Goal: Find specific page/section: Find specific page/section

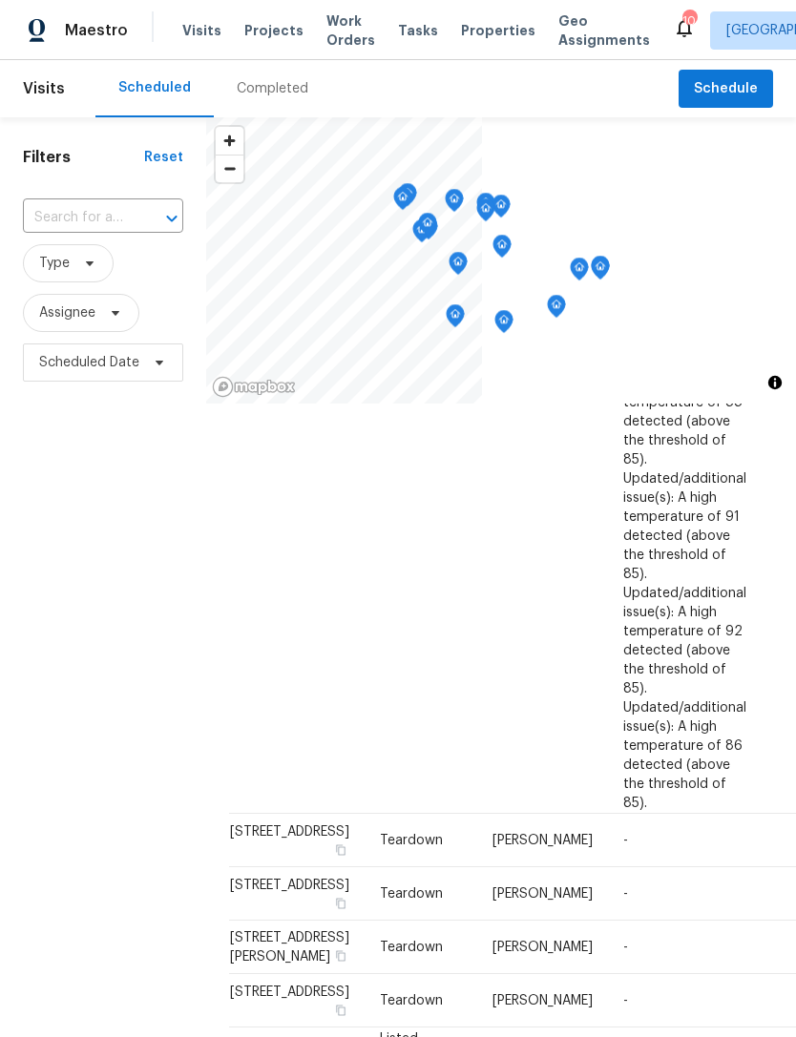
scroll to position [1012, 0]
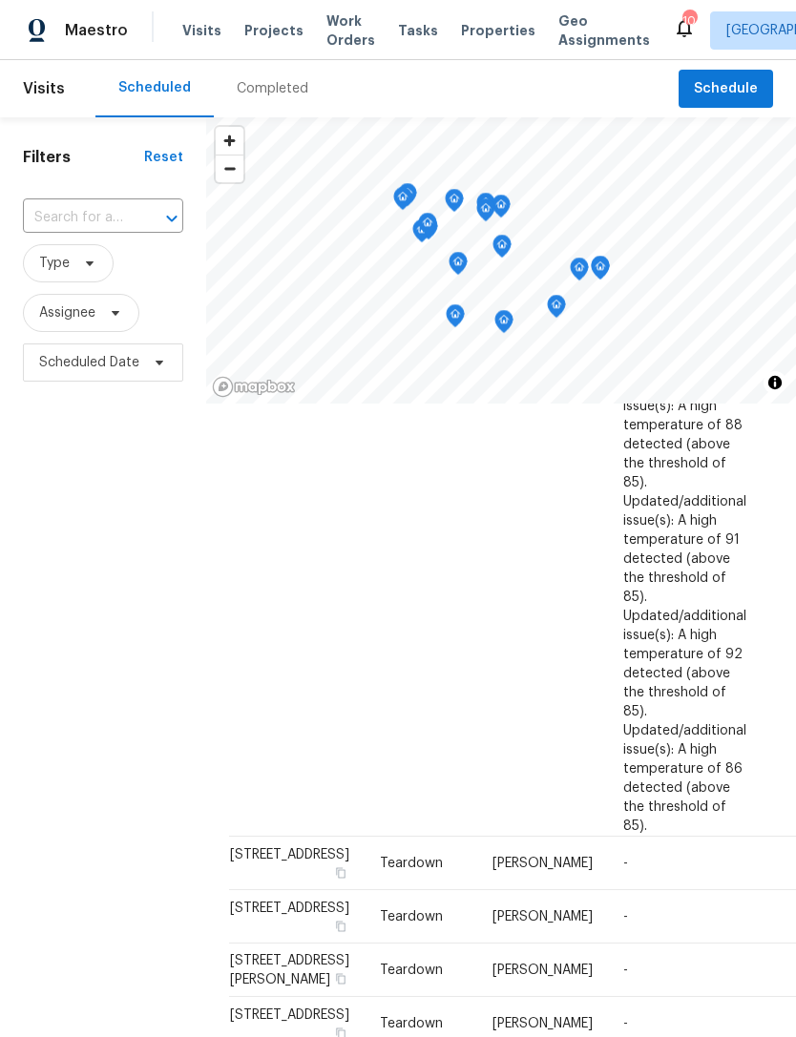
click at [475, 34] on span "Properties" at bounding box center [498, 30] width 74 height 19
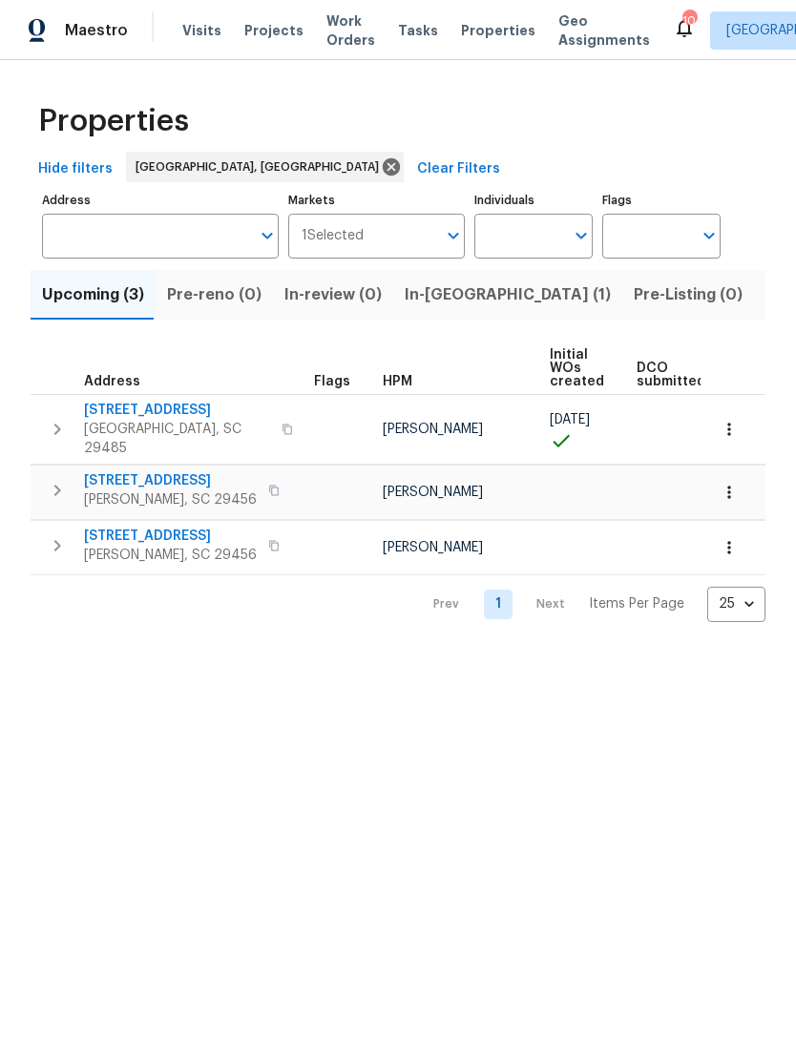
click at [182, 15] on div "Visits Projects Work Orders Tasks Properties Geo Assignments" at bounding box center [427, 30] width 490 height 38
click at [191, 37] on span "Visits" at bounding box center [201, 30] width 39 height 19
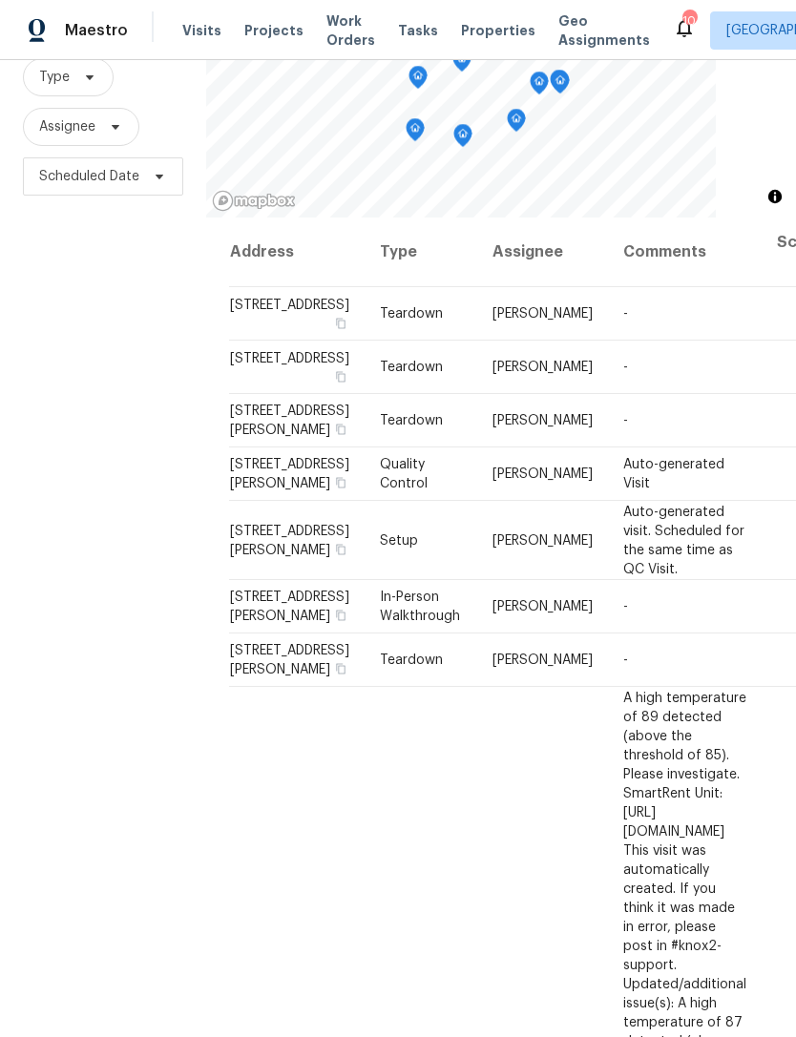
scroll to position [184, 0]
